Goal: Learn about a topic

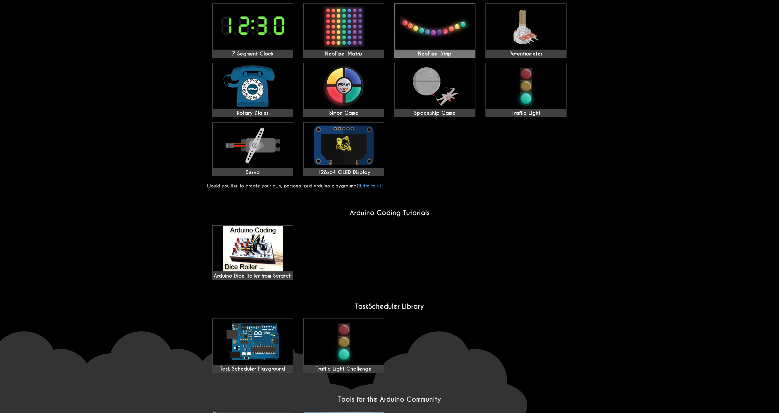
scroll to position [273, 0]
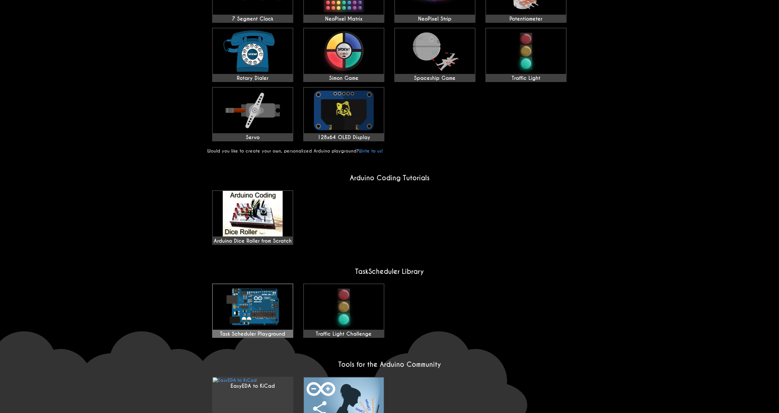
click at [277, 296] on img at bounding box center [253, 307] width 80 height 46
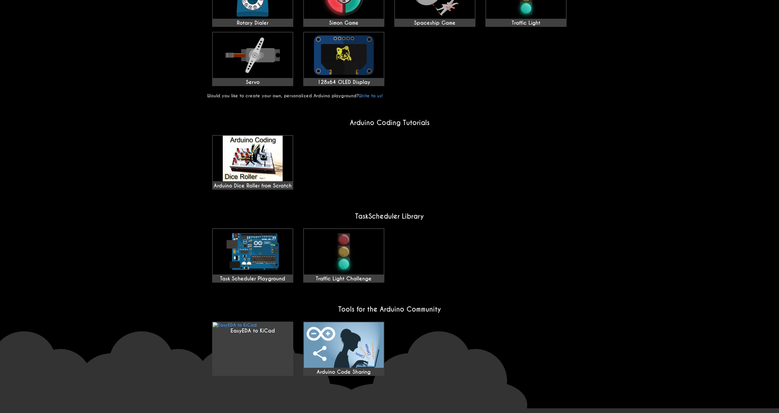
scroll to position [335, 0]
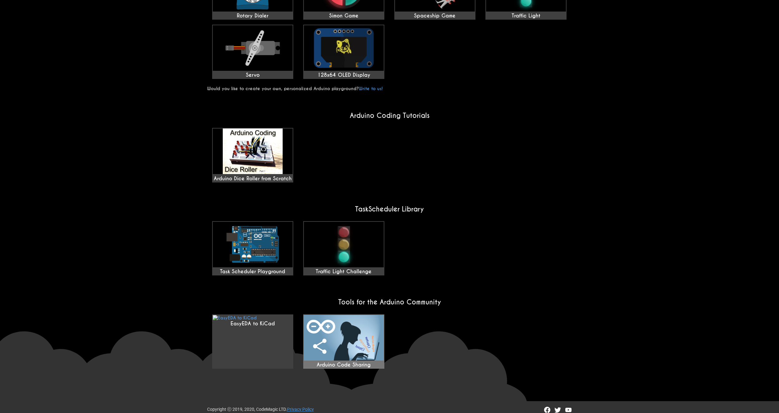
click at [334, 316] on img at bounding box center [344, 338] width 80 height 46
